Goal: Information Seeking & Learning: Learn about a topic

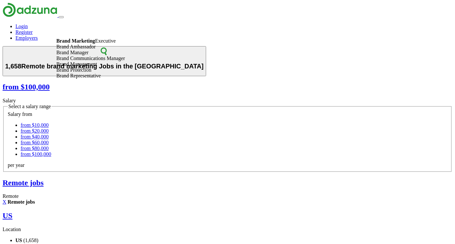
drag, startPoint x: 59, startPoint y: 30, endPoint x: 37, endPoint y: 29, distance: 21.3
type input "**********"
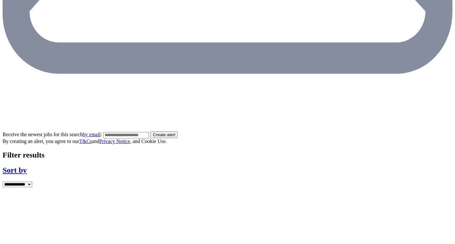
scroll to position [1119, 0]
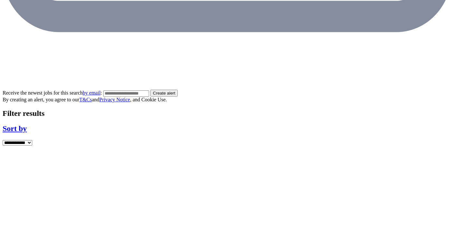
scroll to position [1158, 0]
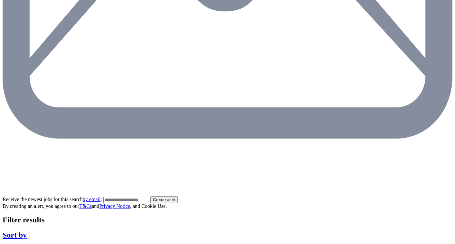
scroll to position [1134, 0]
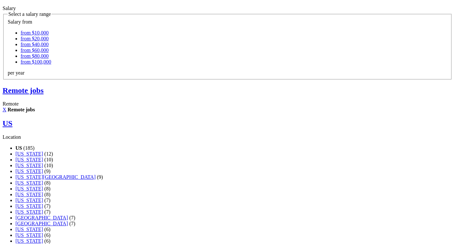
scroll to position [99, 0]
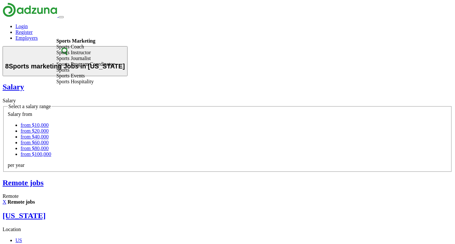
drag, startPoint x: 77, startPoint y: 32, endPoint x: 36, endPoint y: 33, distance: 40.3
type input "**********"
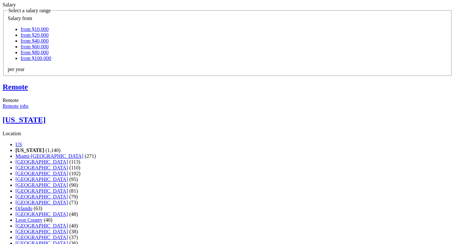
scroll to position [98, 0]
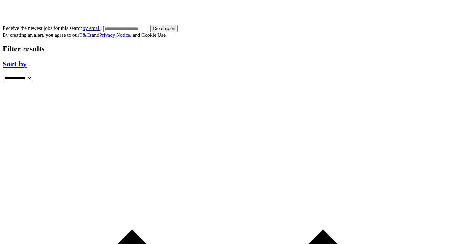
scroll to position [1236, 0]
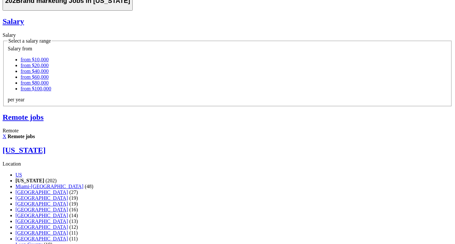
scroll to position [92, 0]
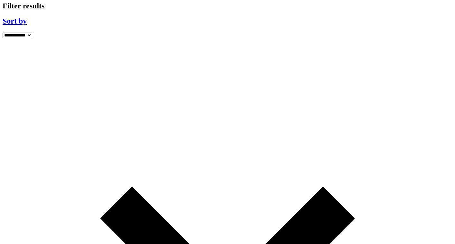
scroll to position [1281, 0]
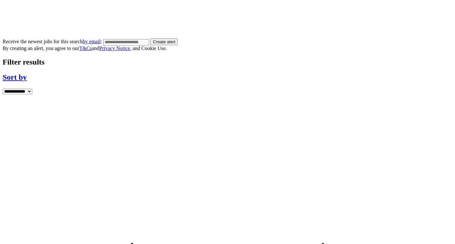
scroll to position [1213, 0]
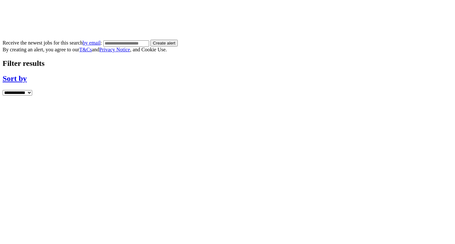
scroll to position [1244, 0]
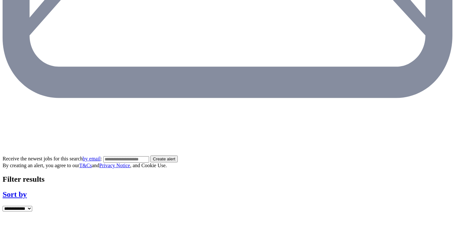
scroll to position [1228, 0]
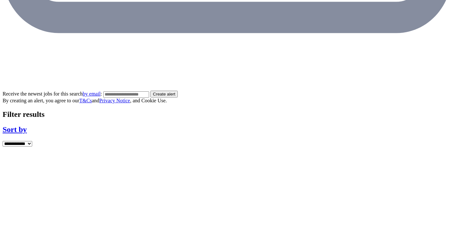
scroll to position [1177, 0]
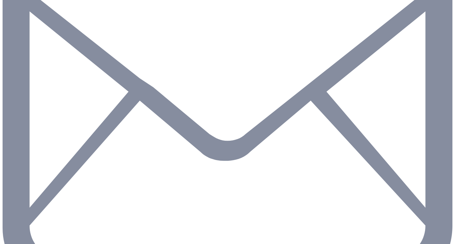
scroll to position [901, 0]
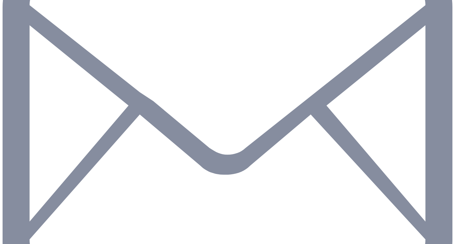
scroll to position [909, 0]
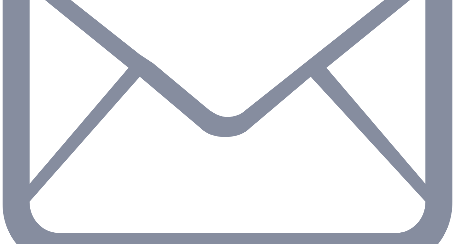
scroll to position [927, 0]
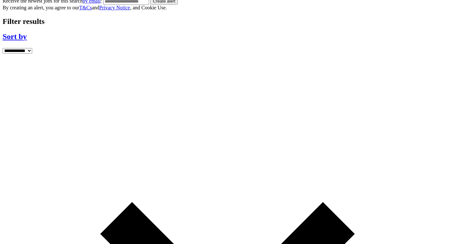
scroll to position [1249, 0]
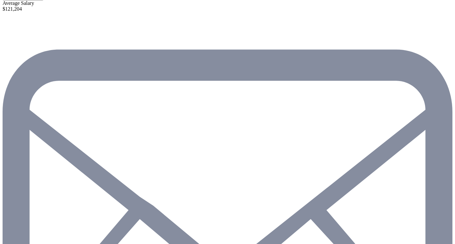
scroll to position [839, 0]
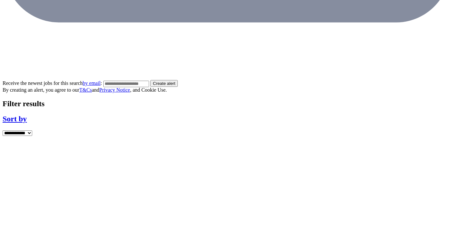
scroll to position [1172, 0]
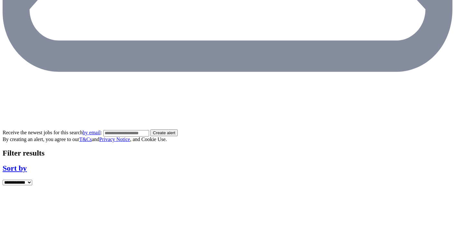
scroll to position [1225, 0]
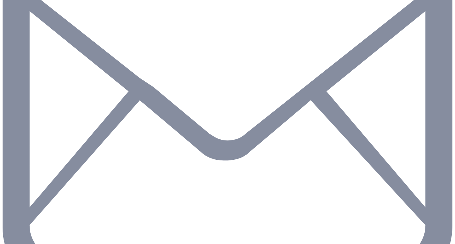
scroll to position [903, 0]
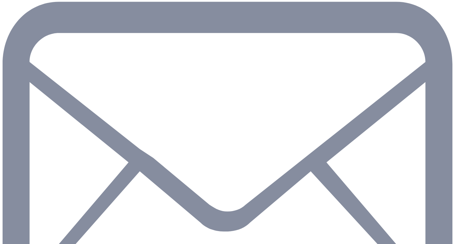
scroll to position [831, 0]
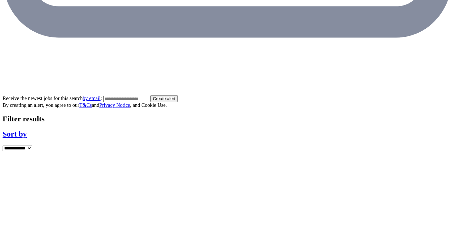
scroll to position [1235, 0]
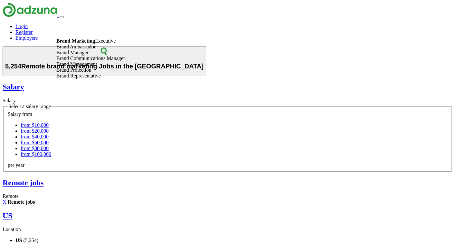
drag, startPoint x: 110, startPoint y: 31, endPoint x: 41, endPoint y: 31, distance: 69.0
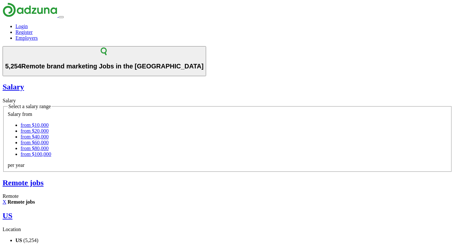
type input "**********"
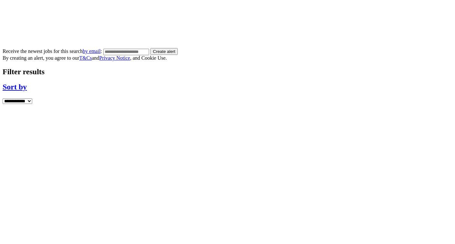
scroll to position [1250, 0]
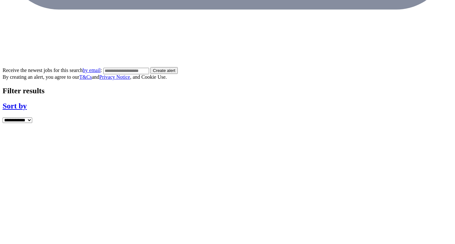
scroll to position [1236, 0]
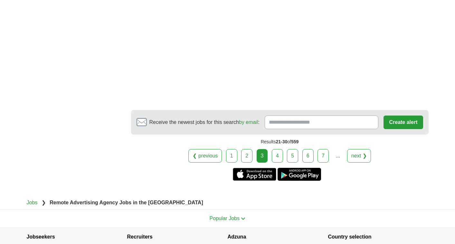
scroll to position [1207, 0]
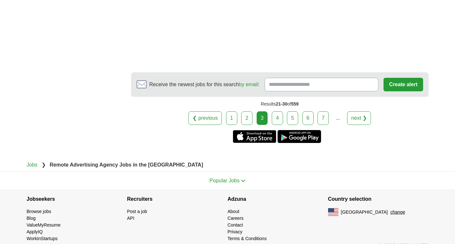
click at [280, 111] on link "4" at bounding box center [277, 118] width 11 height 14
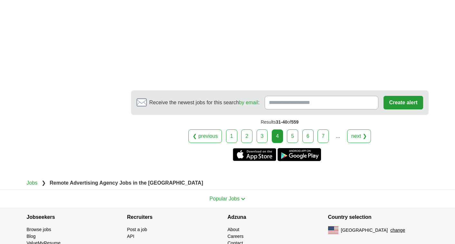
scroll to position [1275, 0]
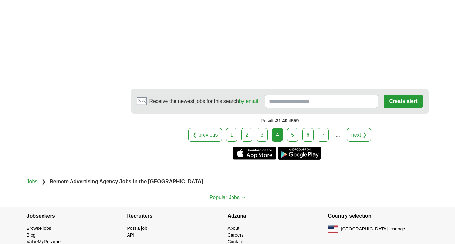
click at [291, 130] on link "5" at bounding box center [292, 135] width 11 height 14
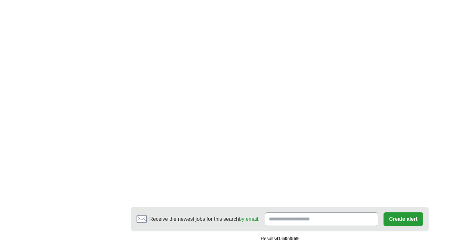
scroll to position [1228, 0]
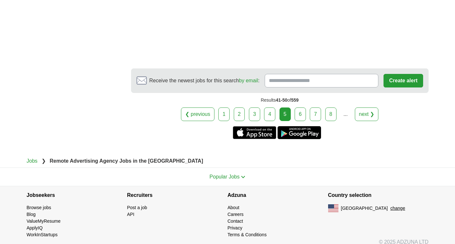
click at [299, 108] on link "6" at bounding box center [300, 114] width 11 height 14
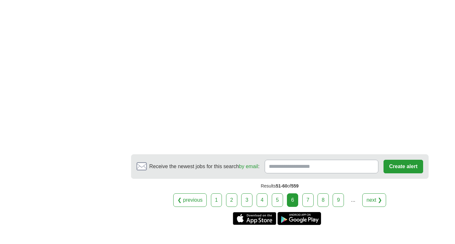
scroll to position [1138, 0]
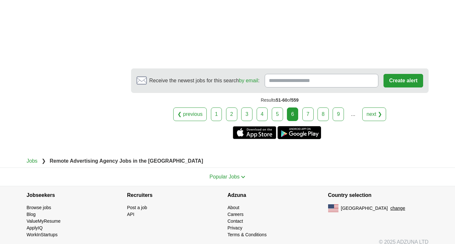
click at [306, 108] on link "7" at bounding box center [308, 114] width 11 height 14
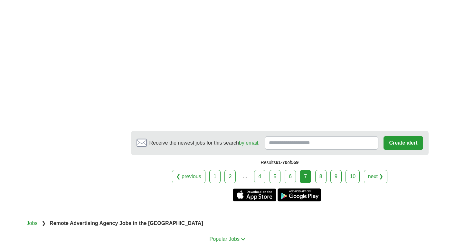
scroll to position [1053, 0]
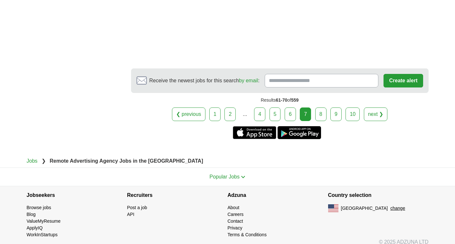
click at [322, 107] on link "8" at bounding box center [321, 114] width 11 height 14
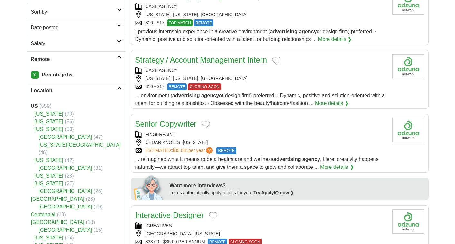
scroll to position [105, 0]
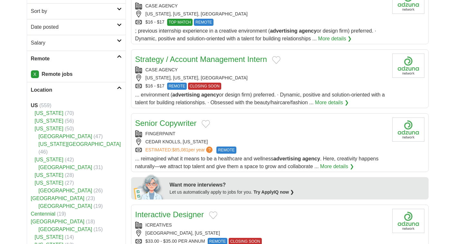
click at [41, 172] on link "[US_STATE]" at bounding box center [49, 174] width 29 height 5
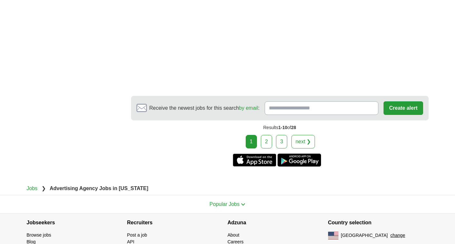
scroll to position [1194, 0]
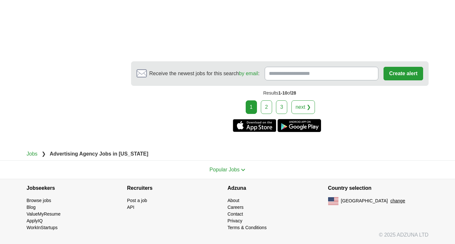
click at [268, 104] on link "2" at bounding box center [266, 107] width 11 height 14
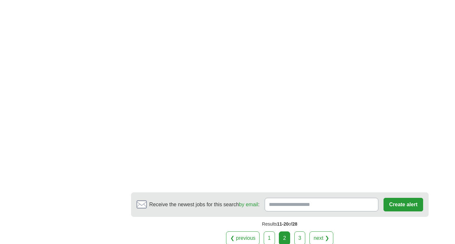
scroll to position [1095, 0]
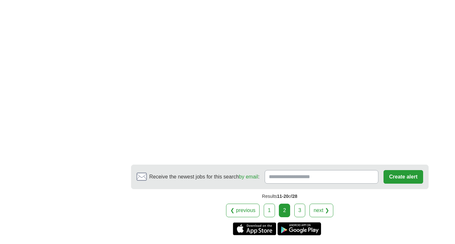
click at [299, 203] on link "3" at bounding box center [300, 210] width 11 height 14
